Goal: Task Accomplishment & Management: Manage account settings

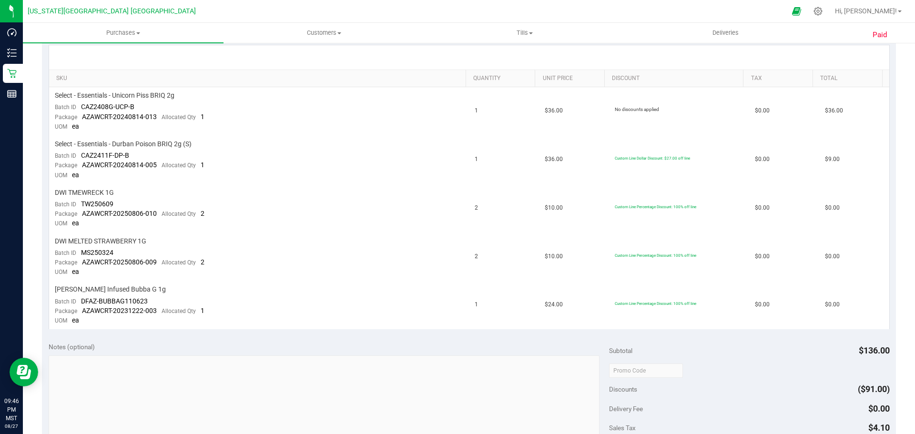
scroll to position [227, 0]
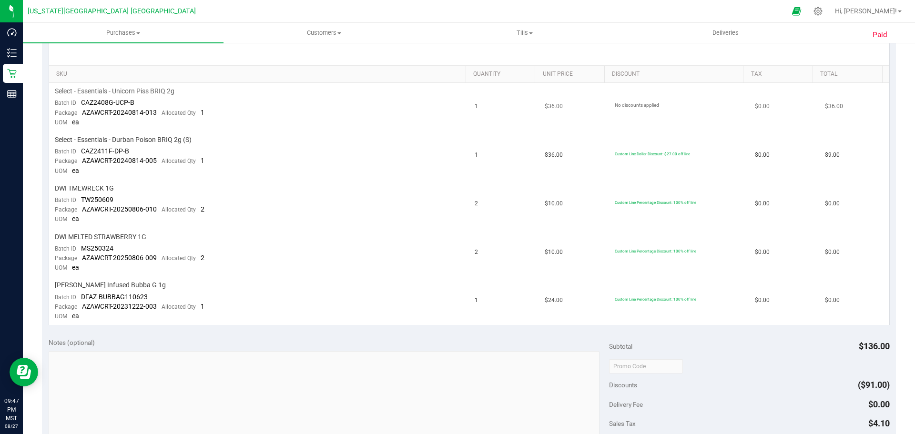
click at [319, 99] on td "Select - Essentials - Unicorn Piss BRIQ 2g Batch ID CAZ2408G-UCP-B Package AZAW…" at bounding box center [259, 107] width 420 height 49
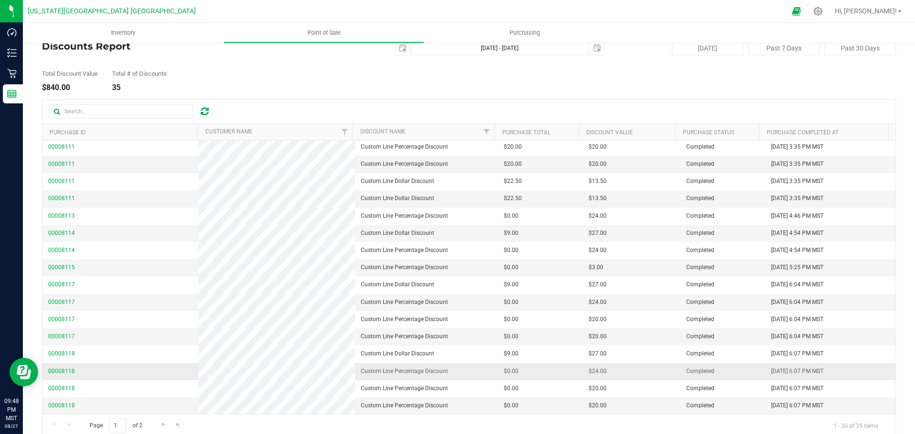
scroll to position [37, 0]
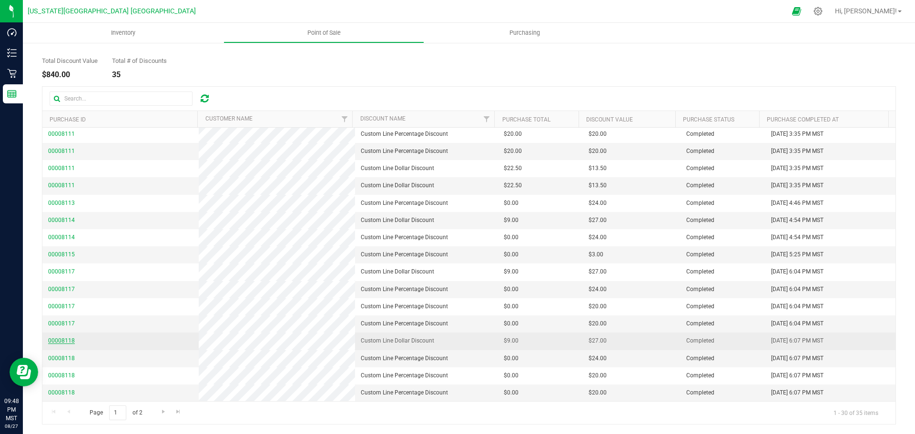
click at [60, 338] on span "00008118" at bounding box center [61, 340] width 27 height 7
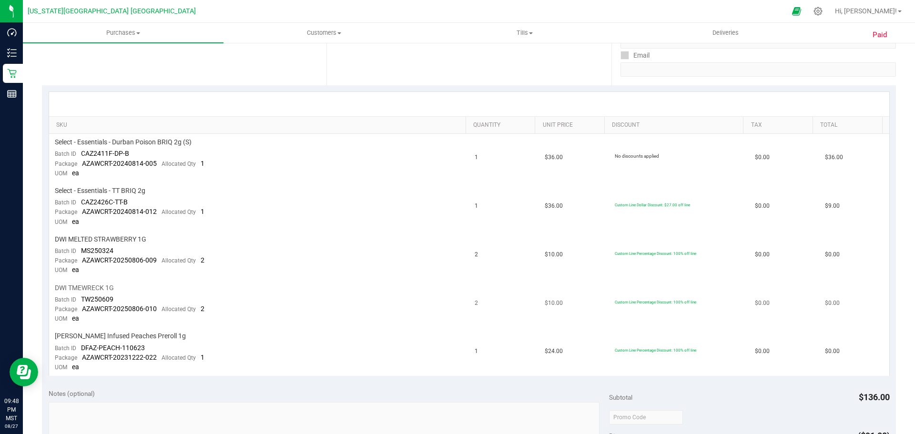
scroll to position [227, 0]
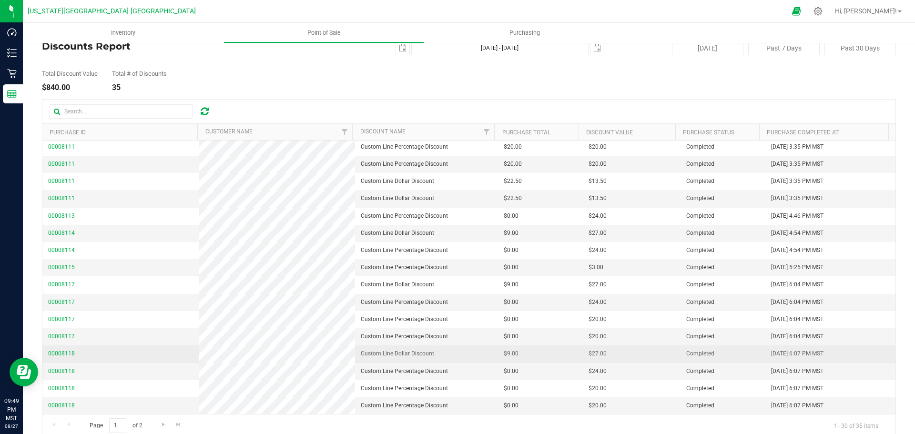
scroll to position [37, 0]
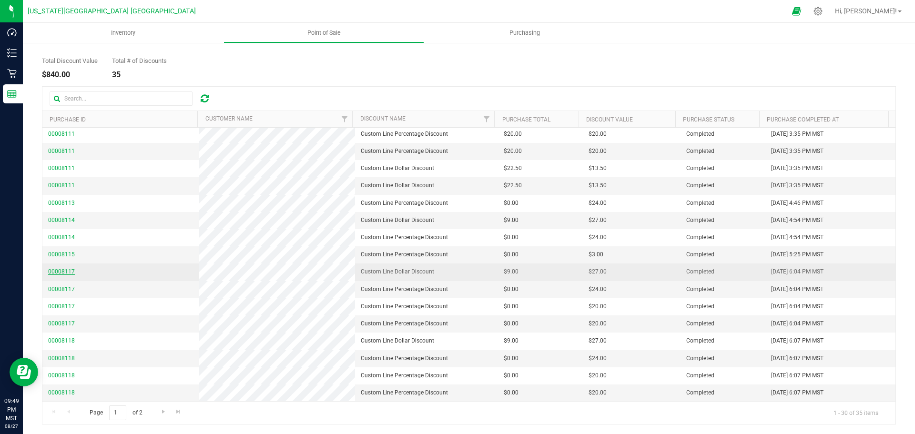
click at [53, 269] on span "00008117" at bounding box center [61, 271] width 27 height 7
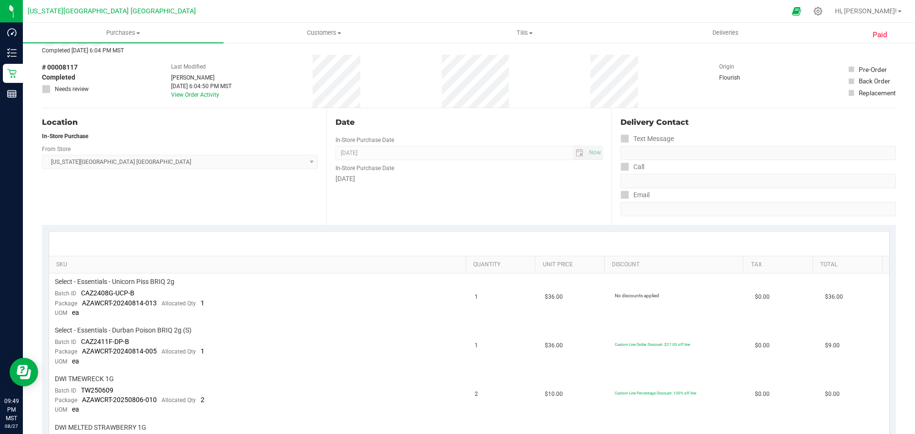
scroll to position [227, 0]
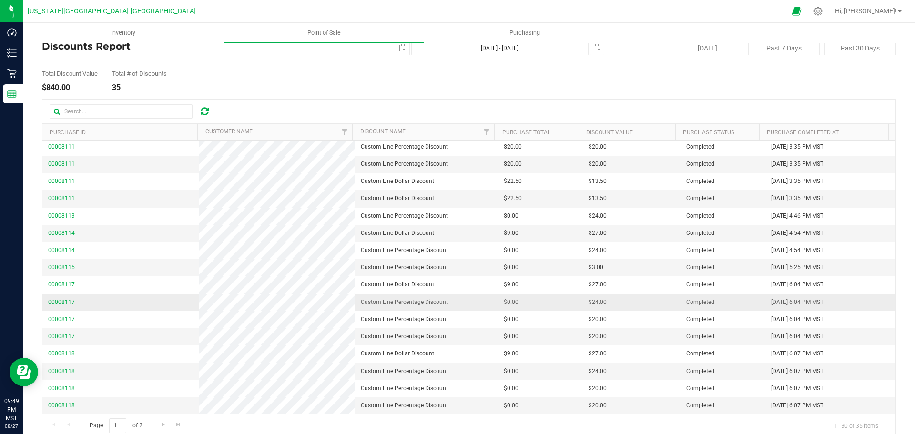
scroll to position [37, 0]
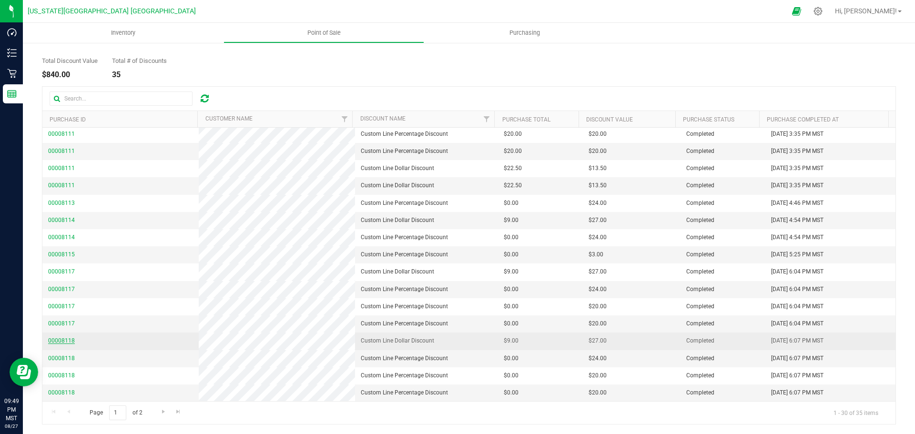
click at [58, 338] on span "00008118" at bounding box center [61, 340] width 27 height 7
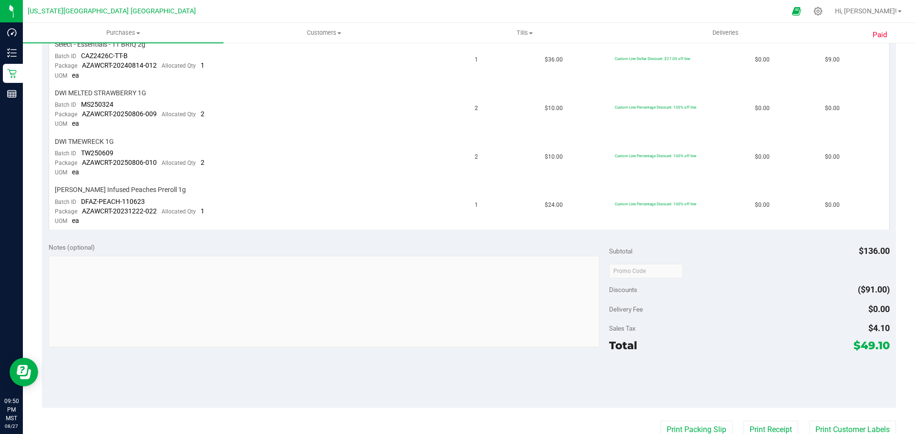
scroll to position [275, 0]
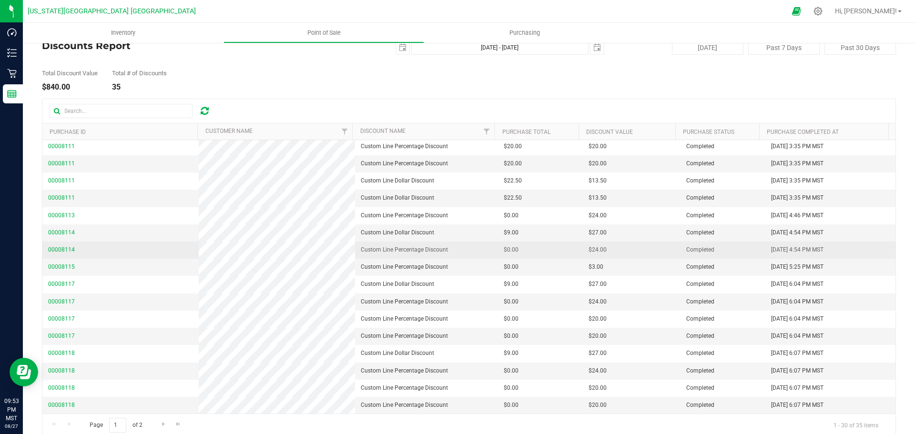
scroll to position [37, 0]
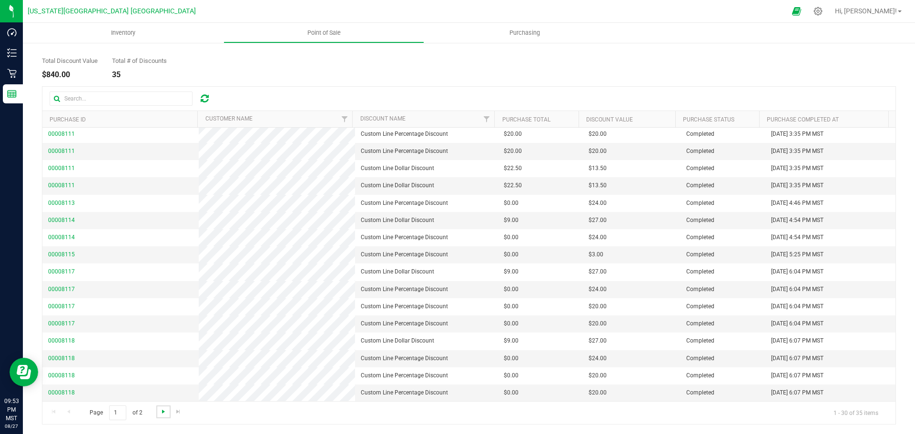
click at [164, 412] on span "Go to the next page" at bounding box center [164, 412] width 8 height 8
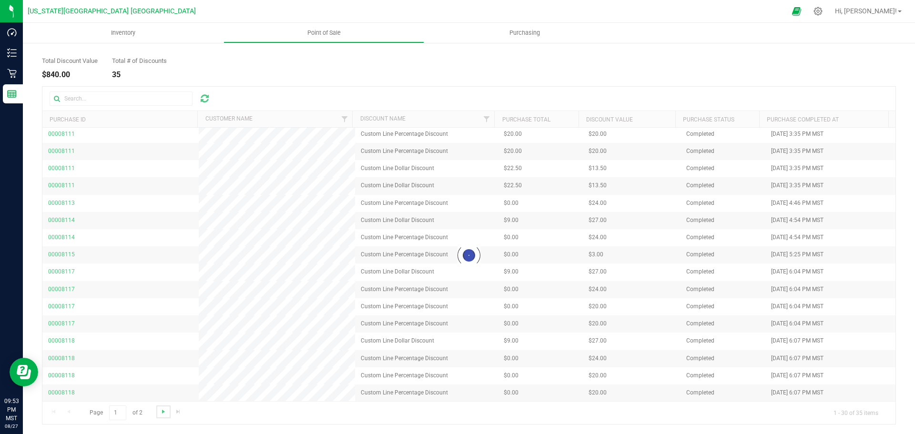
scroll to position [0, 0]
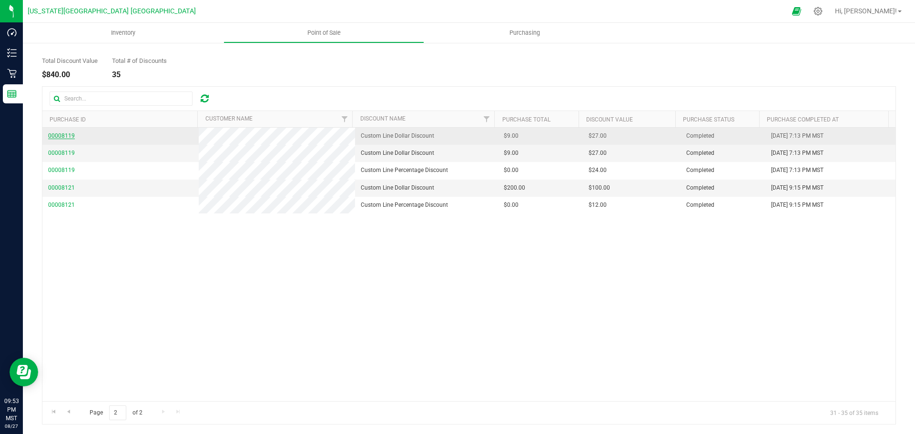
click at [66, 137] on span "00008119" at bounding box center [61, 135] width 27 height 7
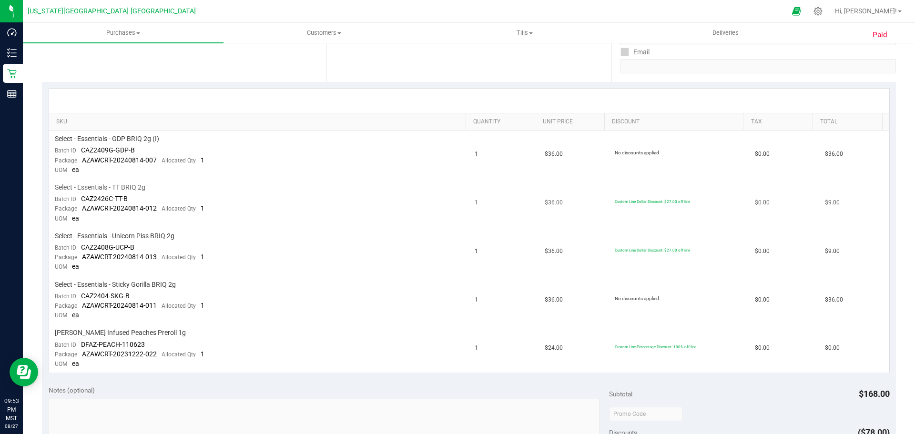
scroll to position [227, 0]
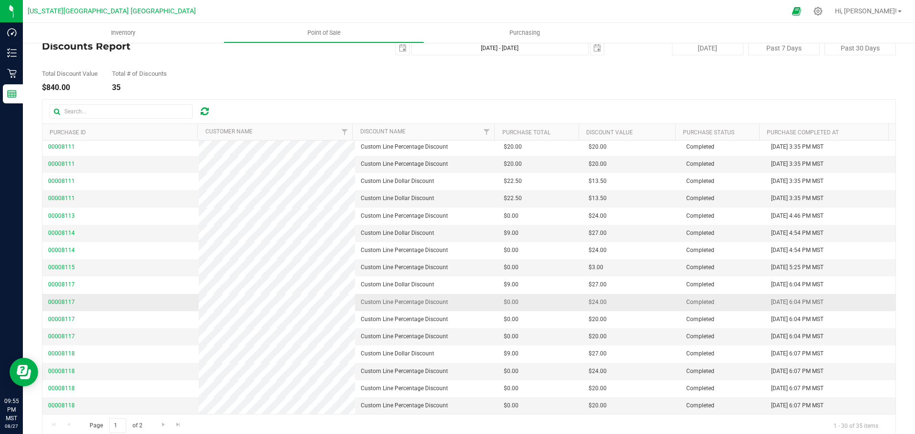
scroll to position [37, 0]
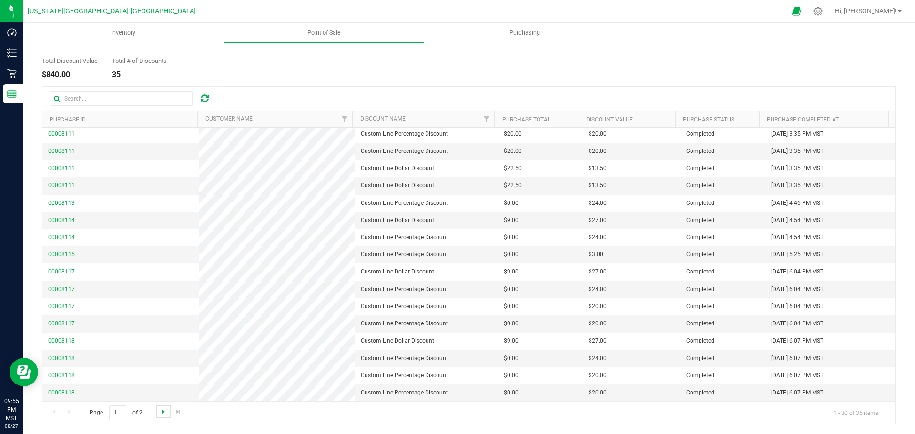
click at [163, 414] on span "Go to the next page" at bounding box center [164, 412] width 8 height 8
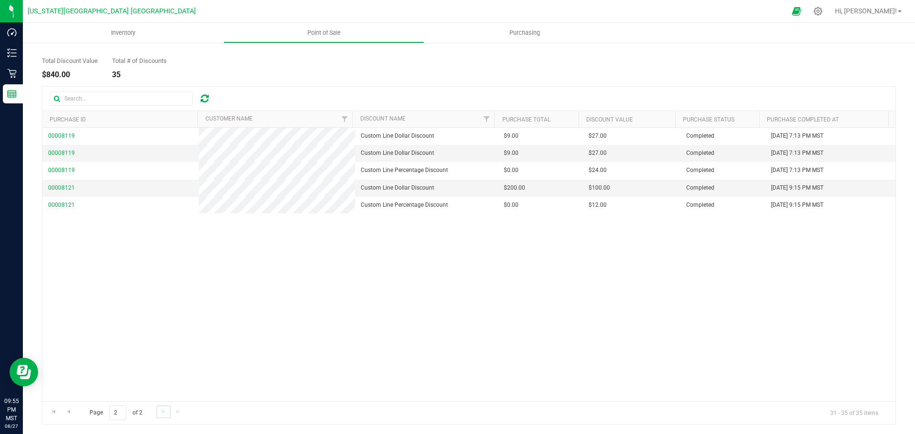
scroll to position [0, 0]
click at [71, 188] on span "00008121" at bounding box center [61, 187] width 27 height 7
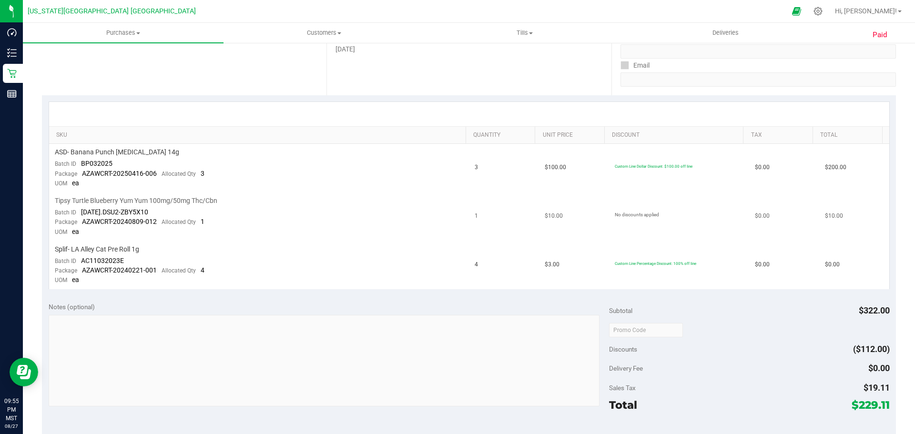
scroll to position [180, 0]
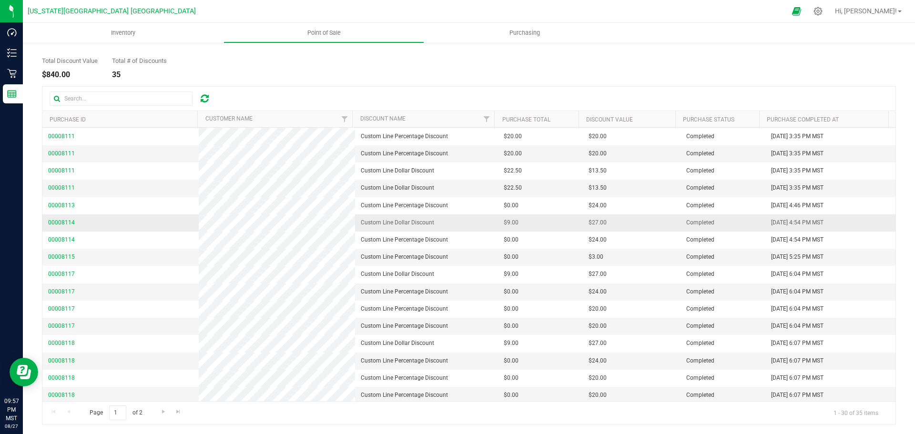
scroll to position [244, 0]
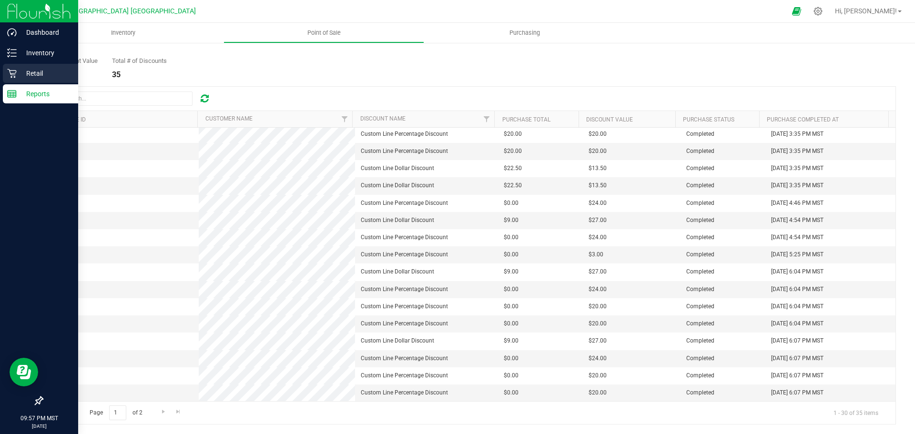
click at [21, 69] on p "Retail" at bounding box center [45, 73] width 57 height 11
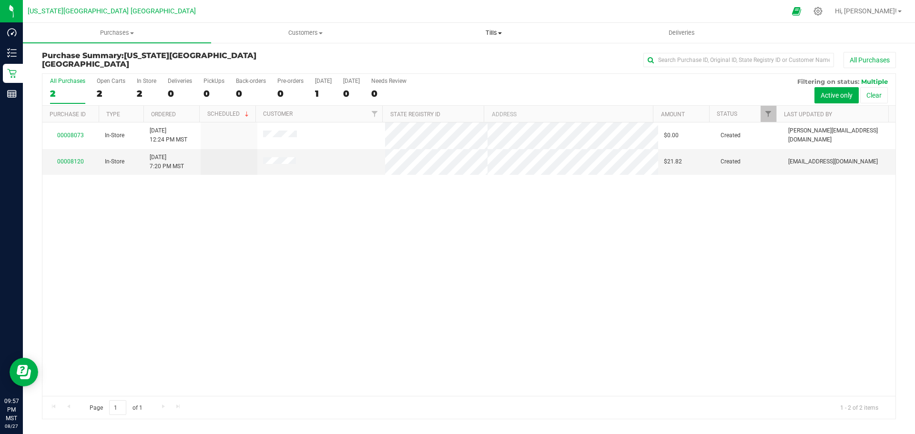
click at [500, 24] on uib-tab-heading "Tills Manage tills" at bounding box center [493, 32] width 187 height 19
click at [463, 62] on li "Manage tills" at bounding box center [493, 57] width 188 height 11
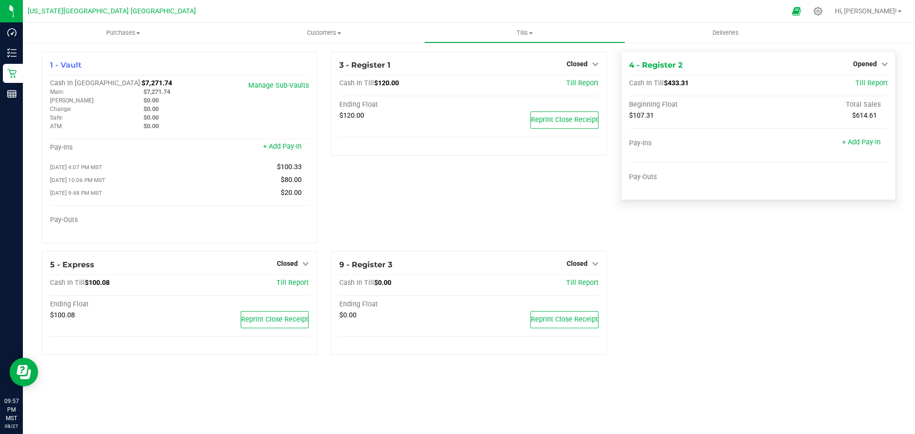
click at [868, 71] on div "4 - Register 2 Opened Close Till Cash In Till $433.31 Till Report Beginning Flo…" at bounding box center [758, 125] width 275 height 149
click at [869, 64] on span "Opened" at bounding box center [865, 64] width 24 height 8
click at [863, 85] on link "Close Till" at bounding box center [866, 84] width 26 height 8
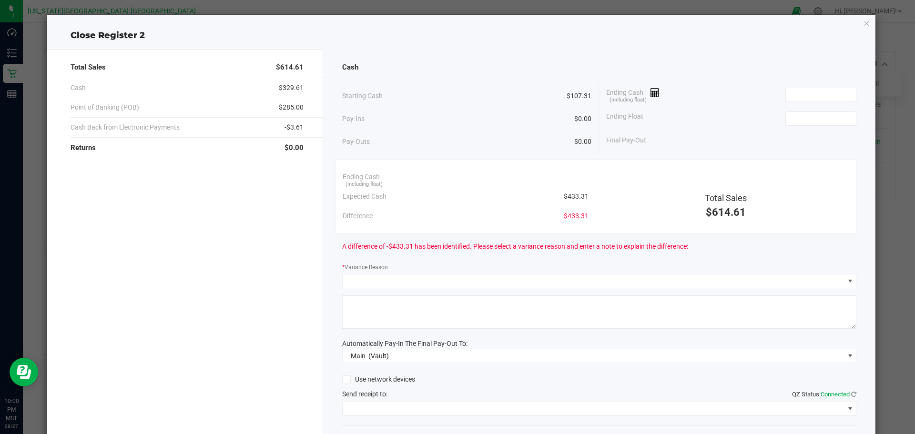
click at [658, 93] on div "Ending Cash (including float)" at bounding box center [731, 95] width 250 height 24
click at [655, 94] on icon at bounding box center [655, 93] width 9 height 7
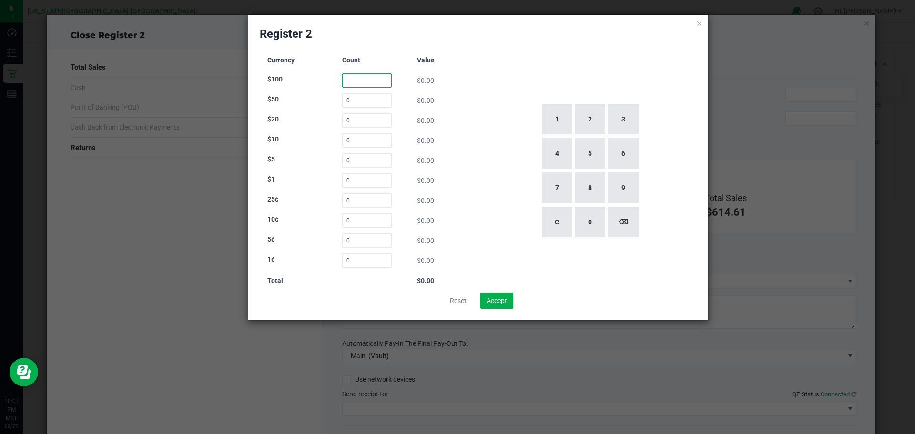
click at [361, 84] on input at bounding box center [367, 80] width 50 height 14
type input "1"
type input "10"
type input "3"
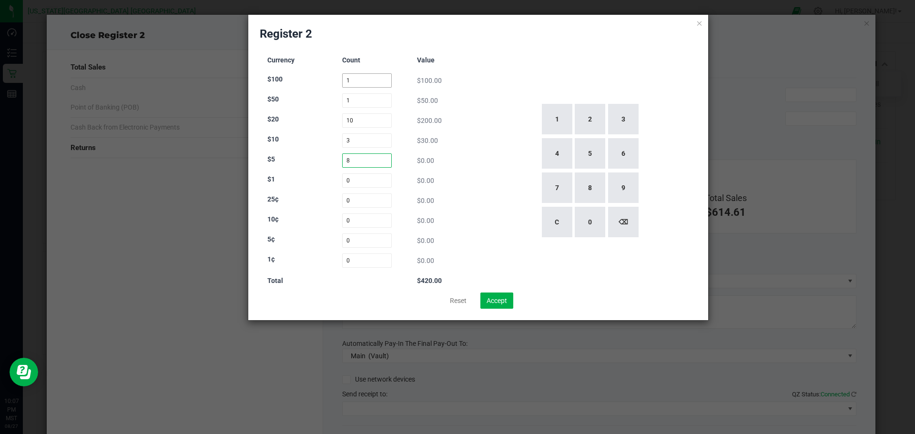
type input "8"
type input "0"
type input "35"
type input "4"
type input "12"
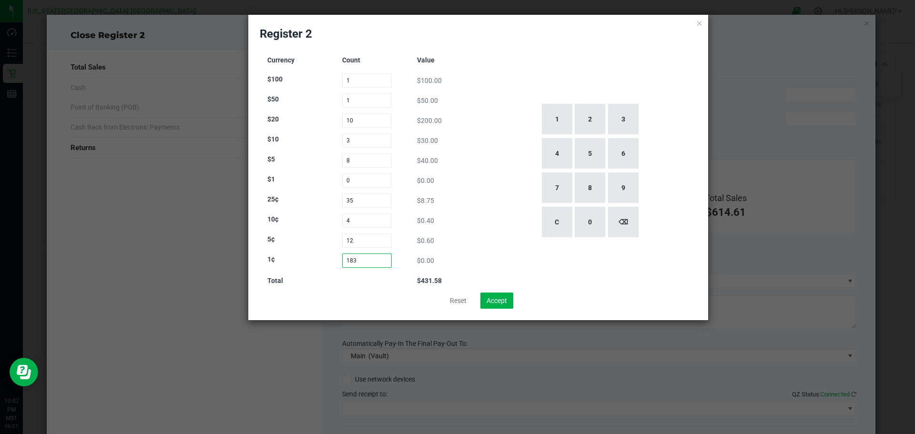
type input "183"
click at [550, 60] on div "1 2 3 4 5 6 7 8 9 C 0 ⌫" at bounding box center [589, 171] width 215 height 244
click at [700, 20] on icon at bounding box center [699, 22] width 7 height 11
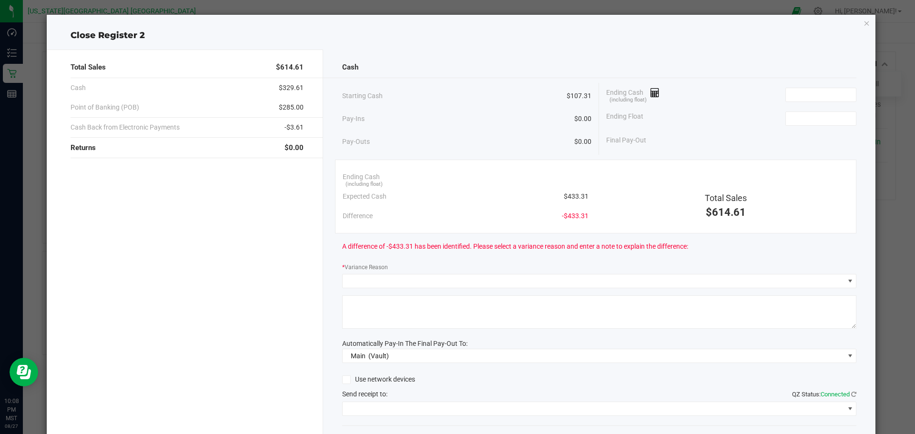
click at [529, 289] on div "Cash Starting Cash $107.31 Pay-Ins $0.00 Pay-Outs $0.00 Ending Cash (including …" at bounding box center [599, 264] width 553 height 429
click at [528, 284] on span at bounding box center [594, 281] width 502 height 13
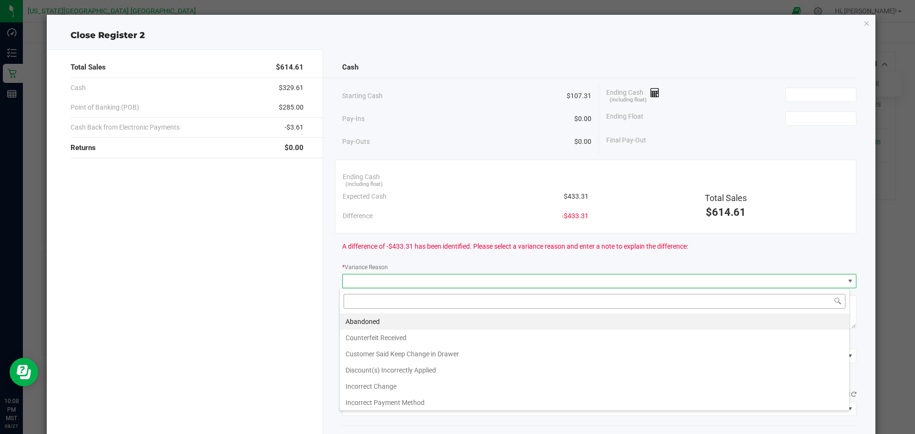
scroll to position [14, 510]
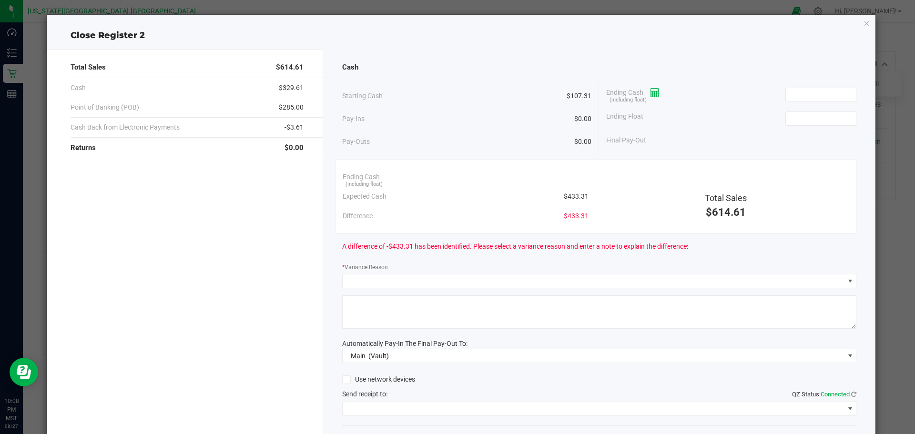
click at [652, 92] on icon at bounding box center [655, 93] width 9 height 7
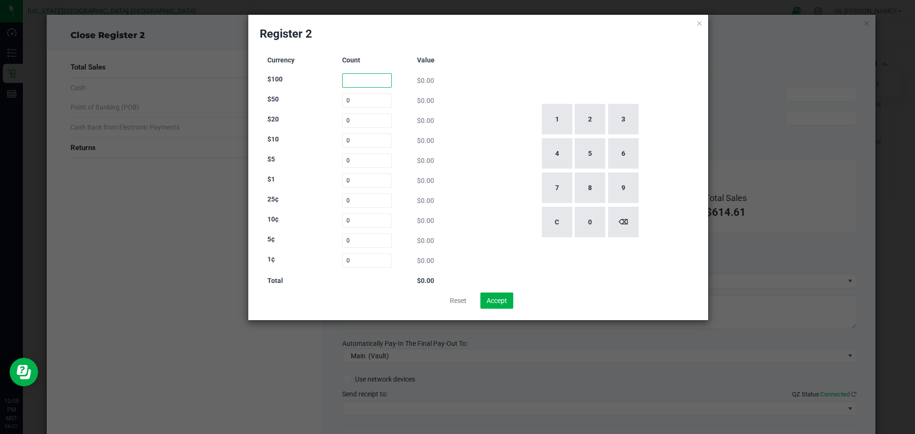
click at [367, 73] on input at bounding box center [367, 80] width 50 height 14
type input "1"
type input "10"
type input "3"
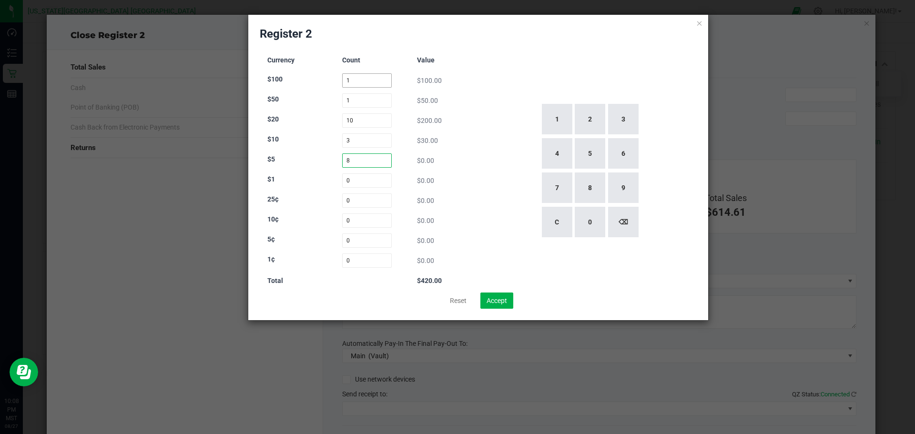
type input "8"
type input "0"
type input "35"
type input "4"
type input "12"
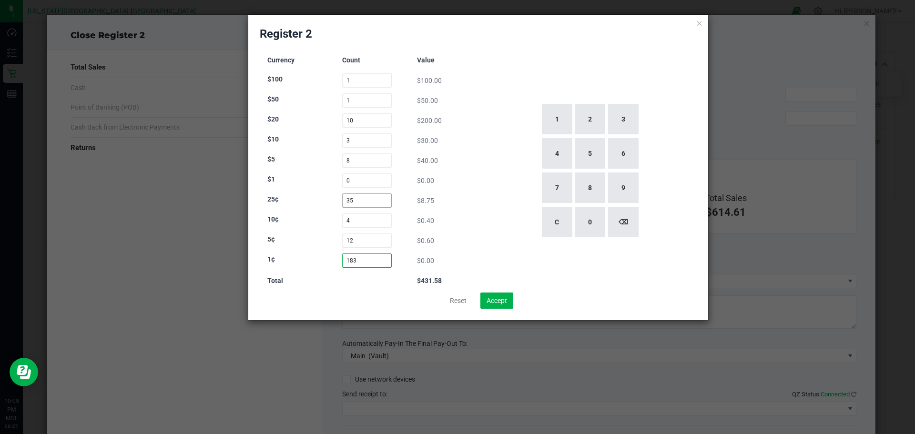
type input "183"
click at [371, 197] on input "35" at bounding box center [367, 200] width 50 height 14
type input "3"
type input "43"
click at [363, 237] on input "12" at bounding box center [367, 241] width 50 height 14
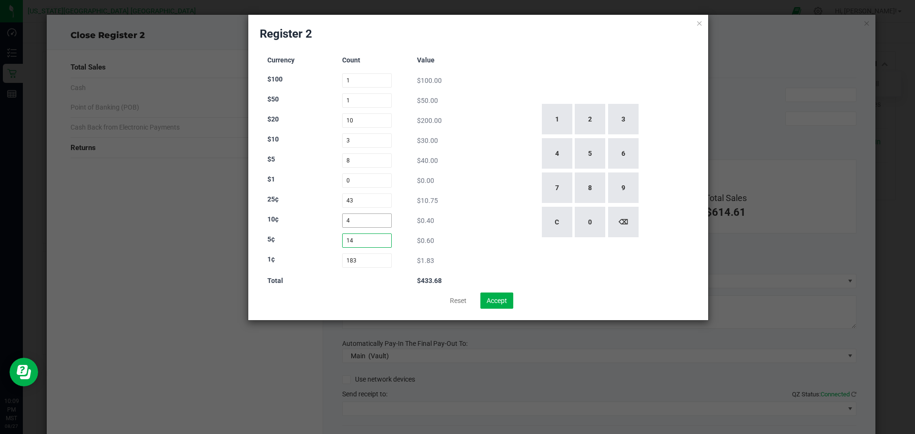
type input "14"
click at [362, 221] on input "4" at bounding box center [367, 221] width 50 height 14
type input "5"
click at [480, 162] on div "Currency Count Value $100 1 $100.00 $50 1 $50.00 $20 10 $200.00 $10 3 $30.00 $5…" at bounding box center [478, 171] width 437 height 244
click at [374, 121] on input "10" at bounding box center [367, 120] width 50 height 14
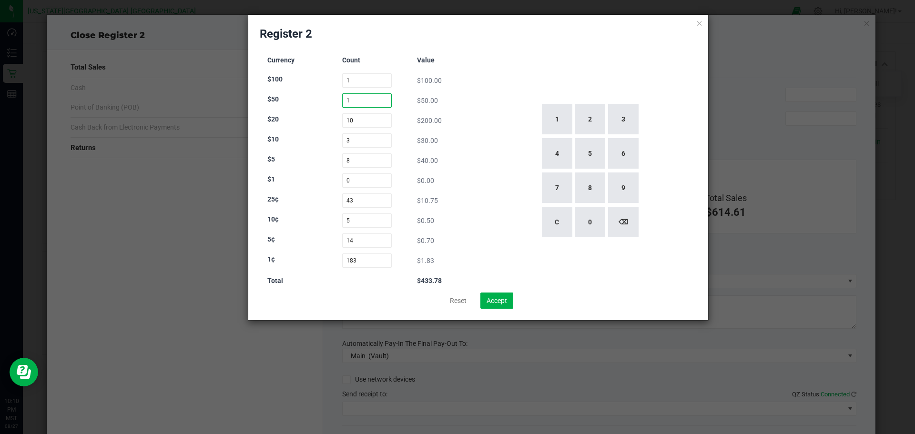
click at [380, 96] on input "1" at bounding box center [367, 100] width 50 height 14
type input "0"
click at [380, 84] on input "1" at bounding box center [367, 80] width 50 height 14
type input "0"
click at [384, 119] on input "10" at bounding box center [367, 120] width 50 height 14
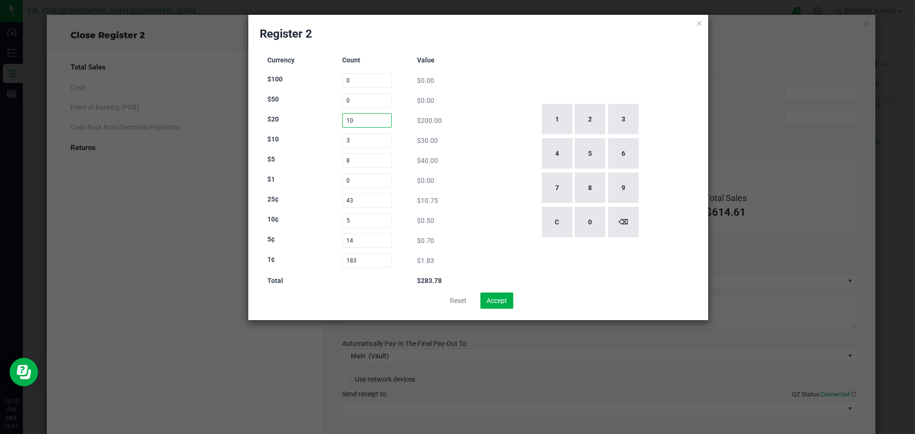
type input "1"
type input "10"
click at [375, 106] on input at bounding box center [367, 100] width 50 height 14
type input "1"
click at [370, 82] on input at bounding box center [367, 80] width 50 height 14
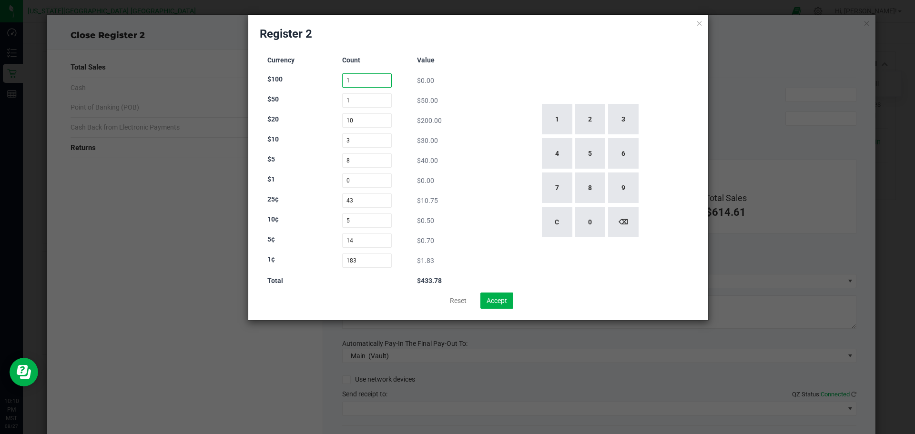
type input "1"
click at [469, 190] on div "Currency Count Value $100 1 $0.00 $50 1 $50.00 $20 10 $200.00 $10 3 $30.00 $5 8…" at bounding box center [367, 171] width 215 height 244
click at [485, 300] on button "Accept" at bounding box center [496, 301] width 33 height 16
type input "$433.78"
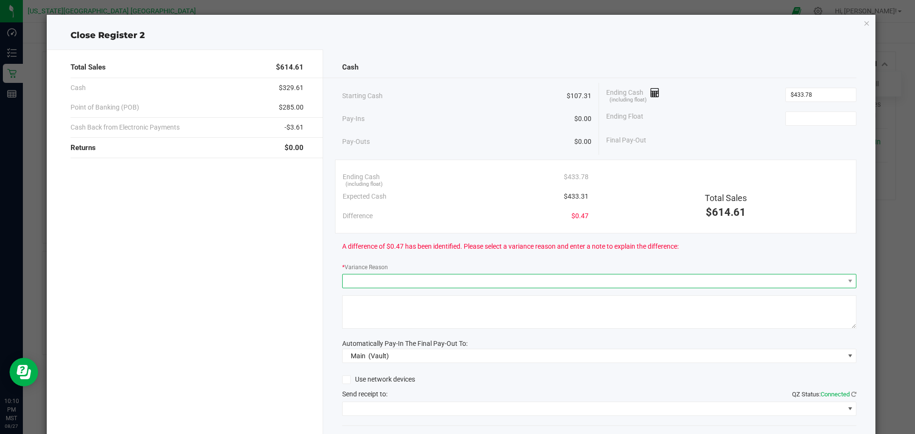
click at [481, 280] on span at bounding box center [594, 281] width 502 height 13
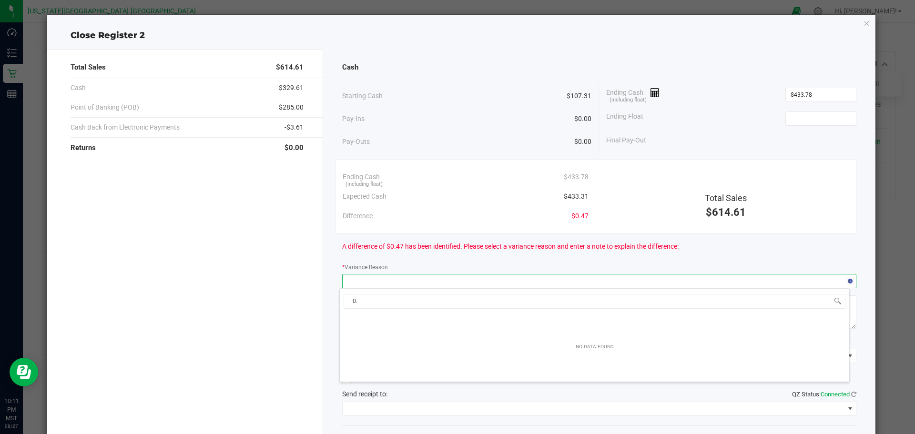
type input "0"
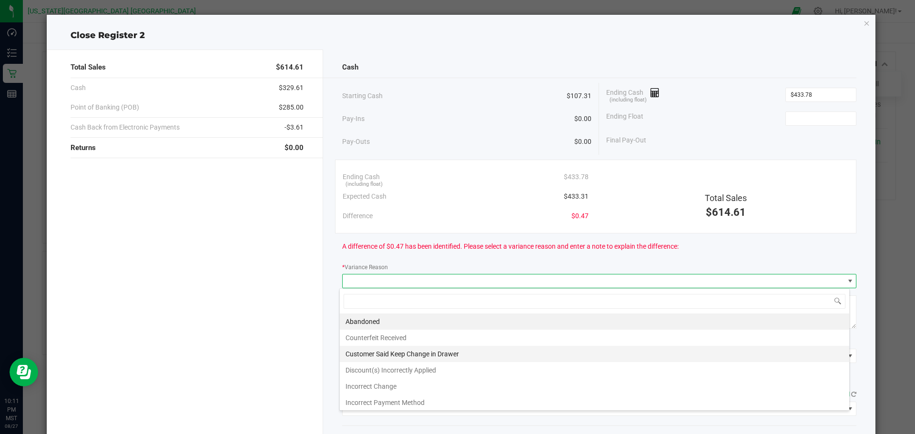
click at [495, 352] on li "Customer Said Keep Change in Drawer" at bounding box center [594, 354] width 509 height 16
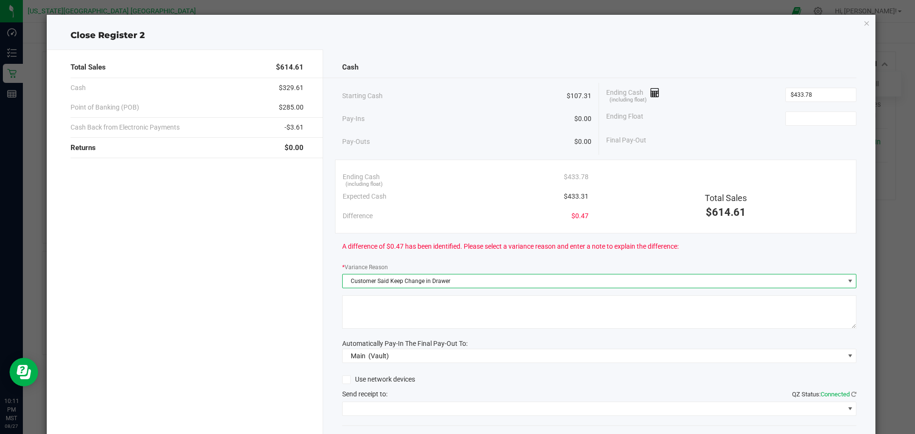
click at [478, 307] on textarea at bounding box center [599, 311] width 515 height 33
type textarea "0.47 cents over"
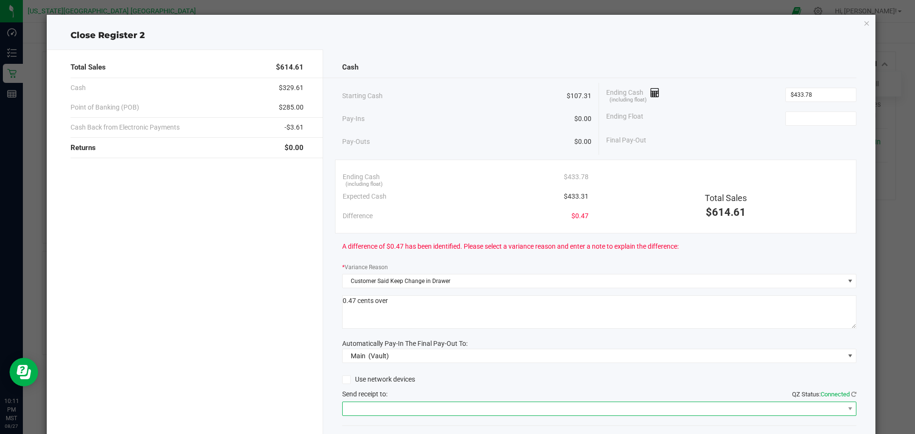
click at [428, 416] on span at bounding box center [599, 409] width 515 height 14
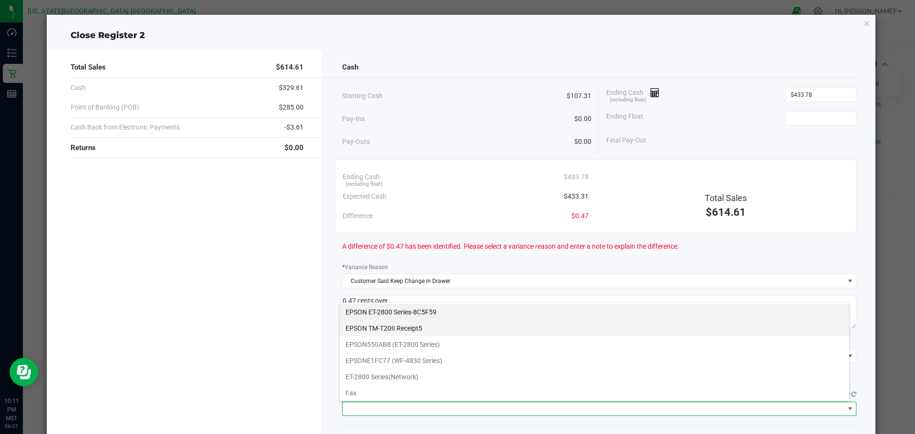
click at [428, 325] on Receipt5 "EPSON TM-T20II Receipt5" at bounding box center [594, 328] width 509 height 16
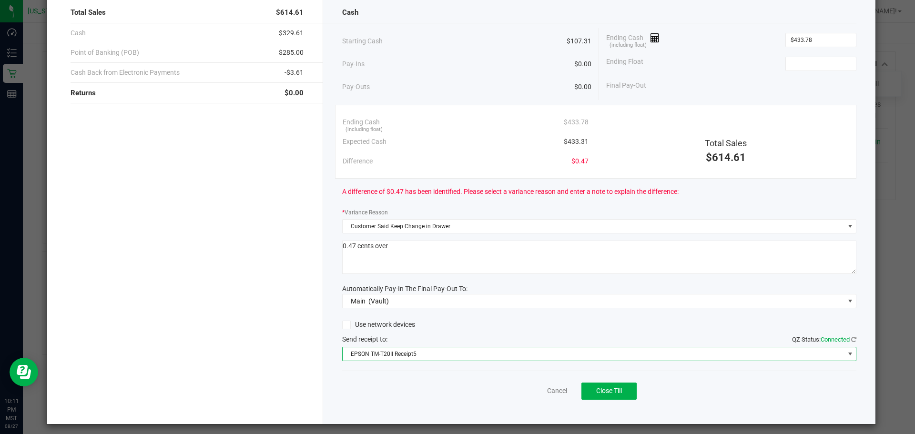
scroll to position [60, 0]
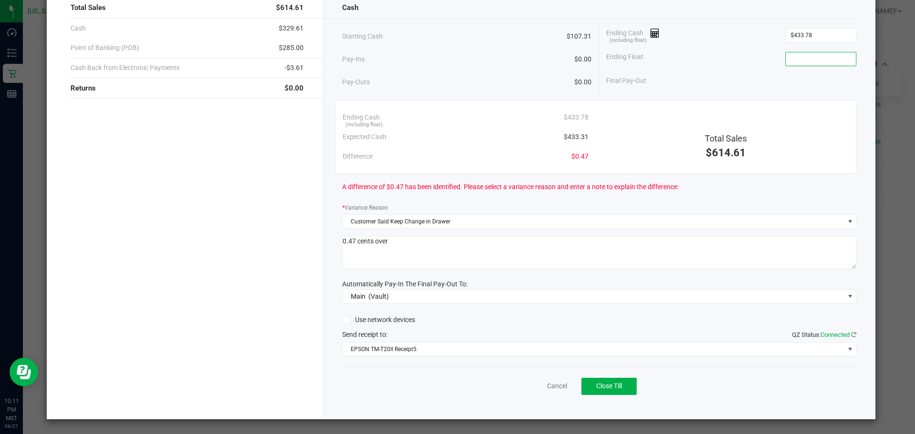
click at [816, 60] on input at bounding box center [821, 58] width 70 height 13
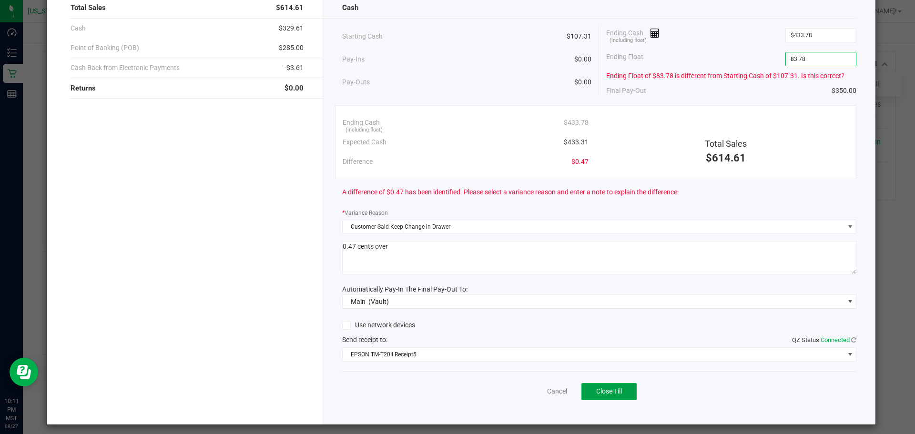
type input "$83.78"
click at [614, 386] on button "Close Till" at bounding box center [608, 391] width 55 height 17
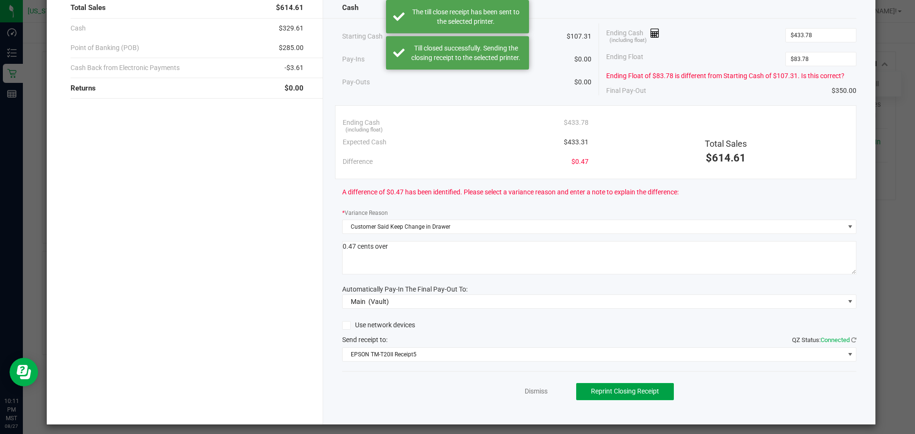
click at [614, 386] on button "Reprint Closing Receipt" at bounding box center [625, 391] width 98 height 17
drag, startPoint x: 614, startPoint y: 386, endPoint x: 631, endPoint y: 376, distance: 20.3
click at [615, 387] on button "Reprint Closing Receipt" at bounding box center [625, 391] width 98 height 17
